Goal: Task Accomplishment & Management: Complete application form

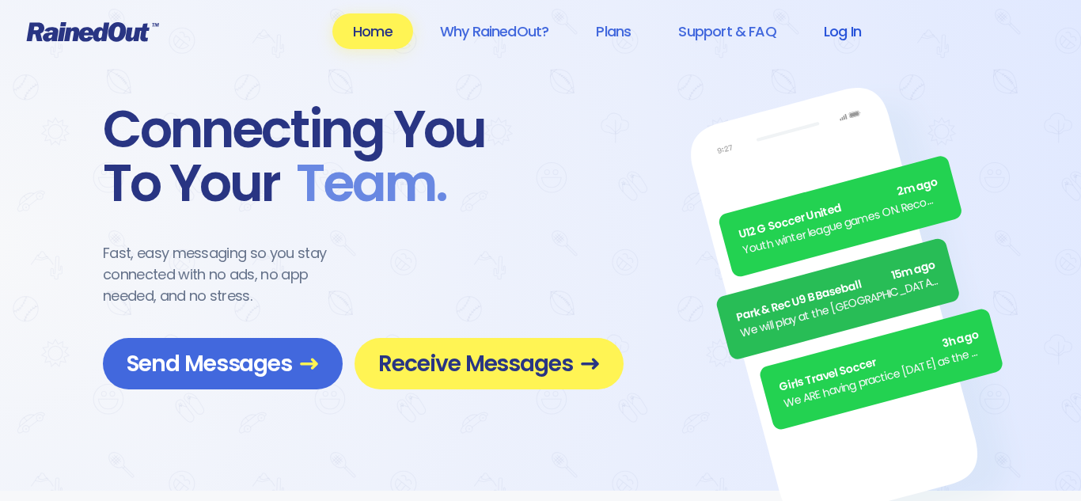
click at [844, 36] on link "Log In" at bounding box center [842, 31] width 78 height 36
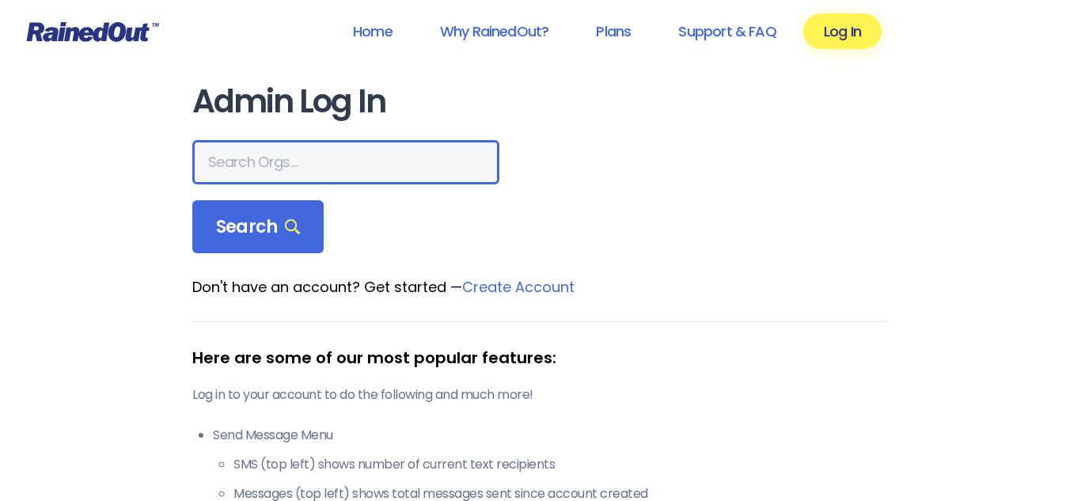
click at [370, 167] on input "text" at bounding box center [345, 162] width 307 height 44
type input "poplar heights"
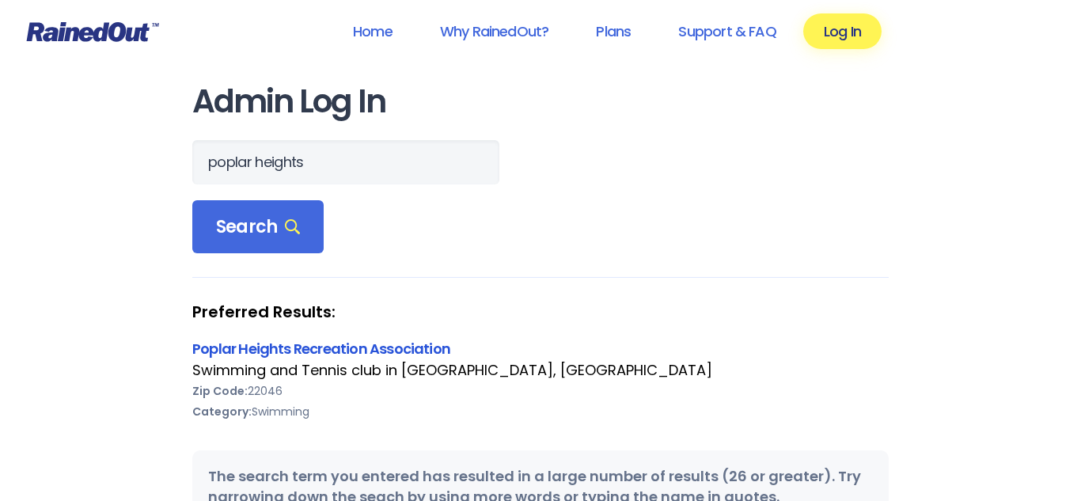
click at [328, 347] on link "Poplar Heights Recreation Association" at bounding box center [321, 349] width 258 height 20
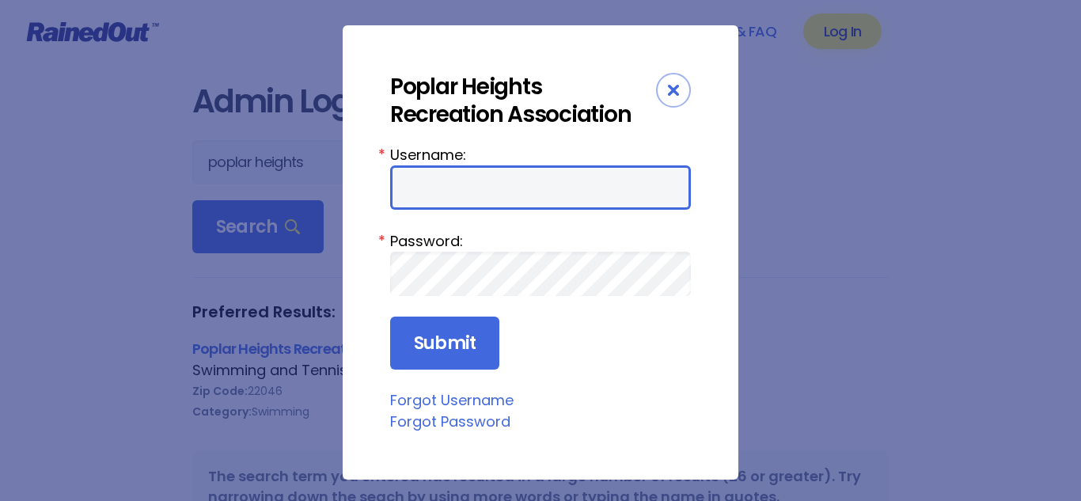
type input "PHRACrush"
click at [443, 185] on input "PHRACrush" at bounding box center [540, 187] width 301 height 44
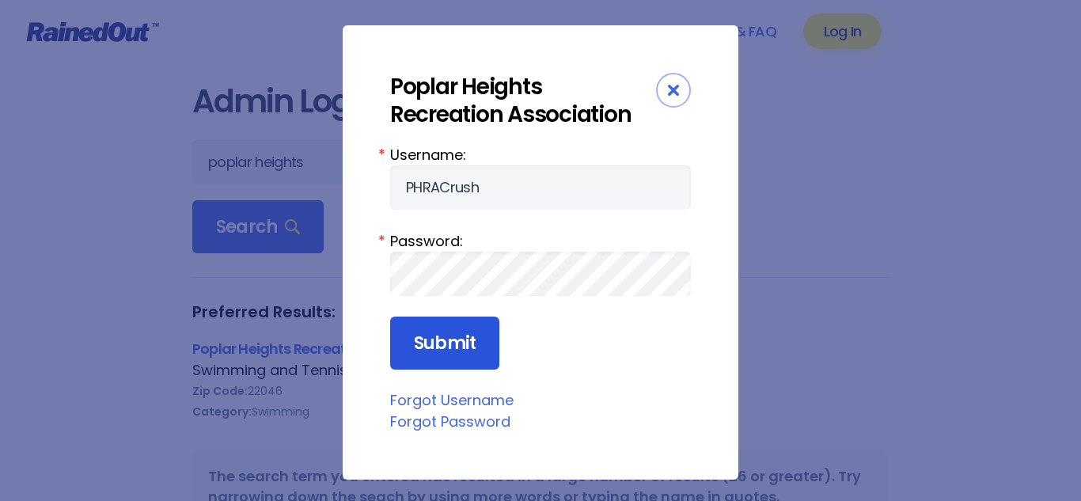
click at [457, 366] on input "Submit" at bounding box center [444, 344] width 109 height 54
